Goal: Information Seeking & Learning: Understand process/instructions

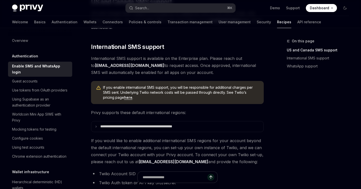
scroll to position [140, 0]
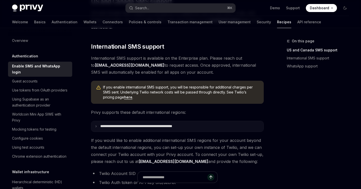
click at [146, 124] on summary "**********" at bounding box center [177, 126] width 172 height 11
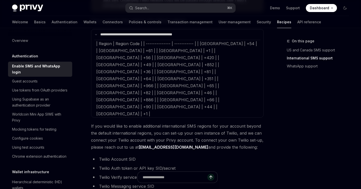
scroll to position [233, 0]
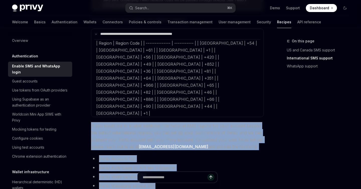
drag, startPoint x: 144, startPoint y: 160, endPoint x: 89, endPoint y: 90, distance: 89.2
click at [89, 90] on div "Authentication Enable SMS and WhatsApp login OpenAI Open in ChatGPT OpenAI Open…" at bounding box center [130, 76] width 269 height 542
copy div "If you would like to enable additional international SMS regions for your accou…"
click at [142, 122] on span "If you would like to enable additional international SMS regions for your accou…" at bounding box center [177, 136] width 173 height 28
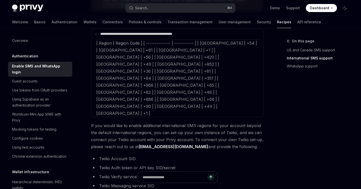
click at [142, 122] on span "If you would like to enable additional international SMS regions for your accou…" at bounding box center [177, 136] width 173 height 28
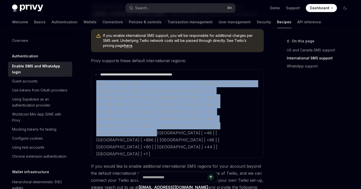
drag, startPoint x: 135, startPoint y: 120, endPoint x: 95, endPoint y: 85, distance: 53.3
click at [95, 85] on SMSChildren "| Region | Region Code | | -------------- | ----------- | | Argentina | +54 | |…" at bounding box center [177, 119] width 166 height 78
copy span "| Region | Region Code | | -------------- | ----------- | | Argentina | +54 | |…"
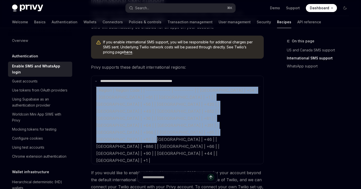
scroll to position [186, 0]
